Goal: Find specific page/section: Find specific page/section

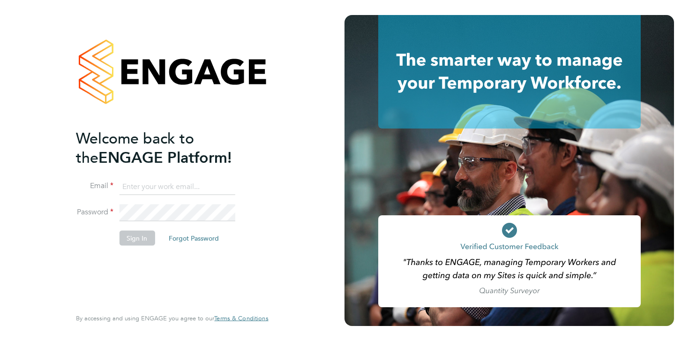
click at [154, 189] on input at bounding box center [177, 186] width 116 height 17
type input "[EMAIL_ADDRESS][DOMAIN_NAME]"
click at [143, 233] on button "Sign In" at bounding box center [137, 238] width 36 height 15
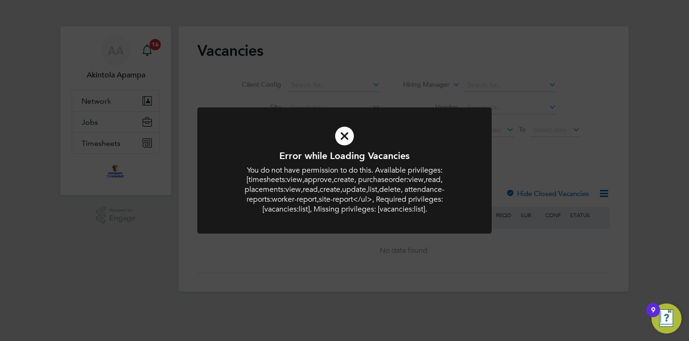
click at [343, 132] on icon at bounding box center [345, 136] width 244 height 37
click at [345, 144] on icon at bounding box center [345, 136] width 244 height 37
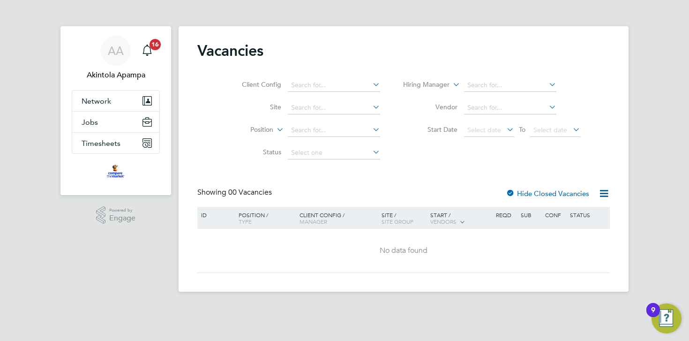
click at [300, 219] on span "Manager" at bounding box center [314, 222] width 28 height 8
click at [123, 120] on button "Jobs" at bounding box center [115, 122] width 87 height 21
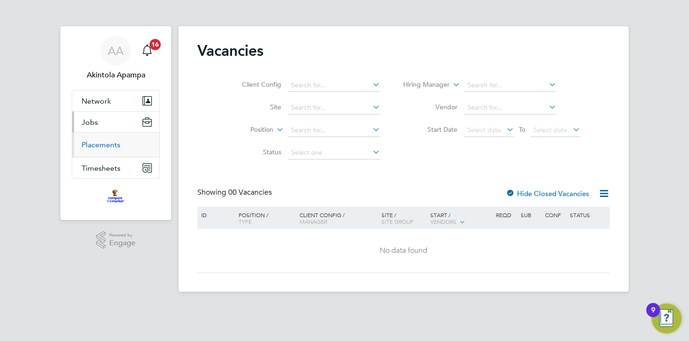
click at [112, 147] on link "Placements" at bounding box center [101, 144] width 39 height 9
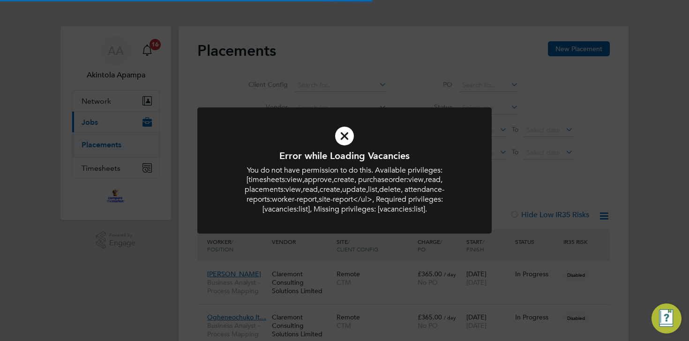
scroll to position [27, 81]
click at [342, 135] on icon at bounding box center [345, 136] width 244 height 37
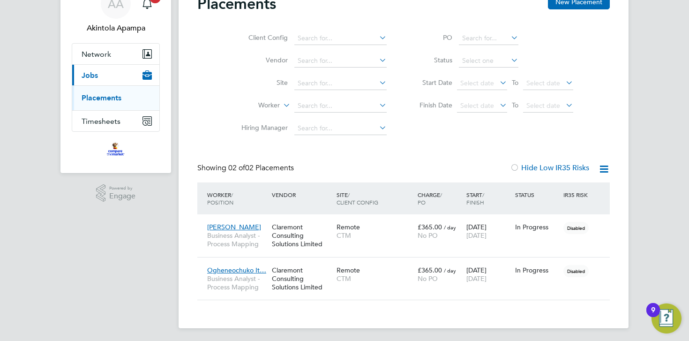
scroll to position [49, 0]
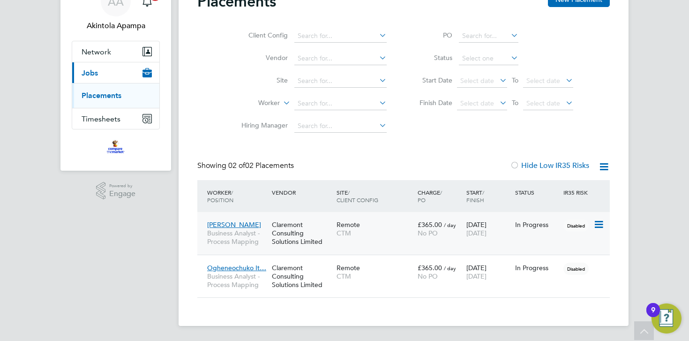
click at [250, 225] on span "Deborah Abereoje" at bounding box center [234, 224] width 54 height 8
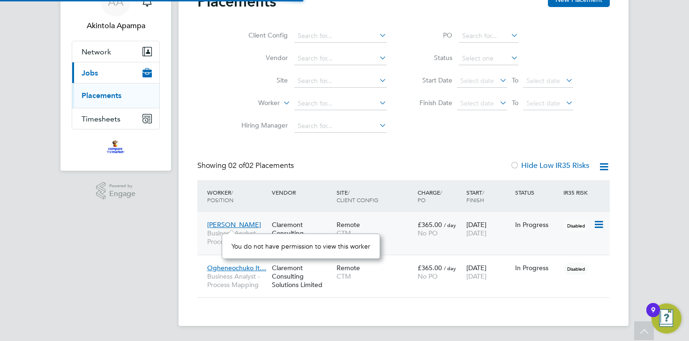
scroll to position [8, 55]
